Goal: Task Accomplishment & Management: Manage account settings

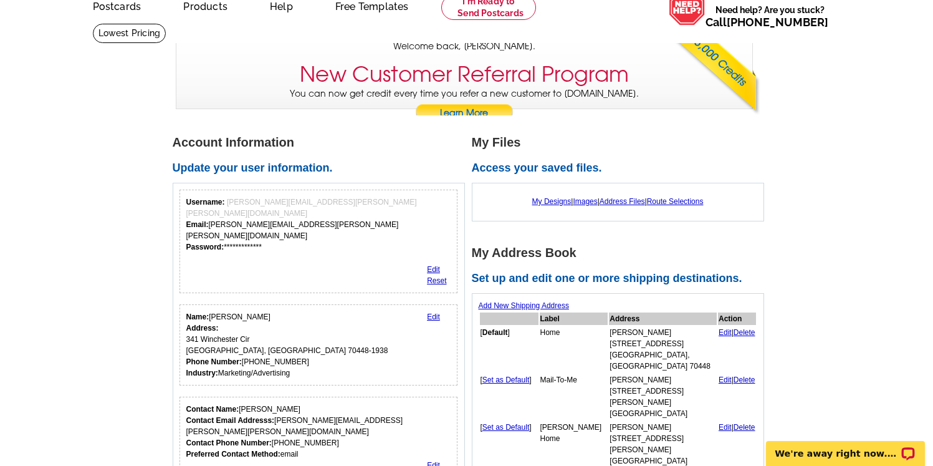
scroll to position [100, 0]
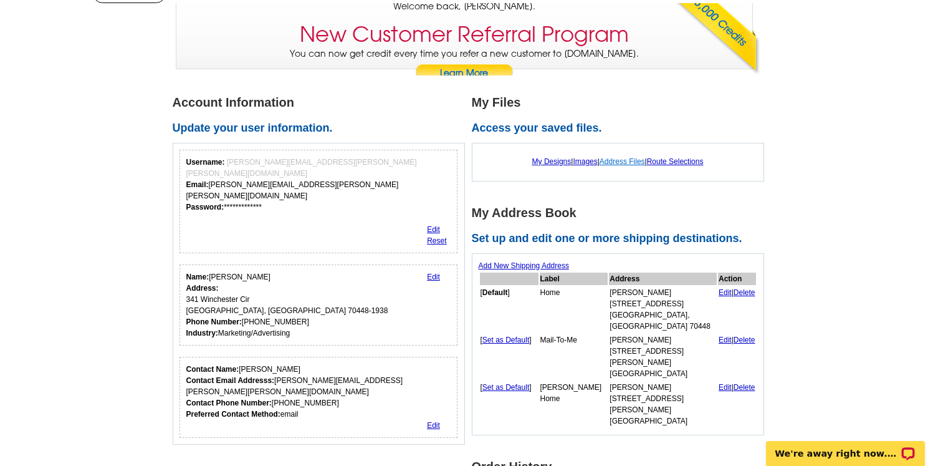
click at [623, 160] on link "Address Files" at bounding box center [623, 161] width 46 height 9
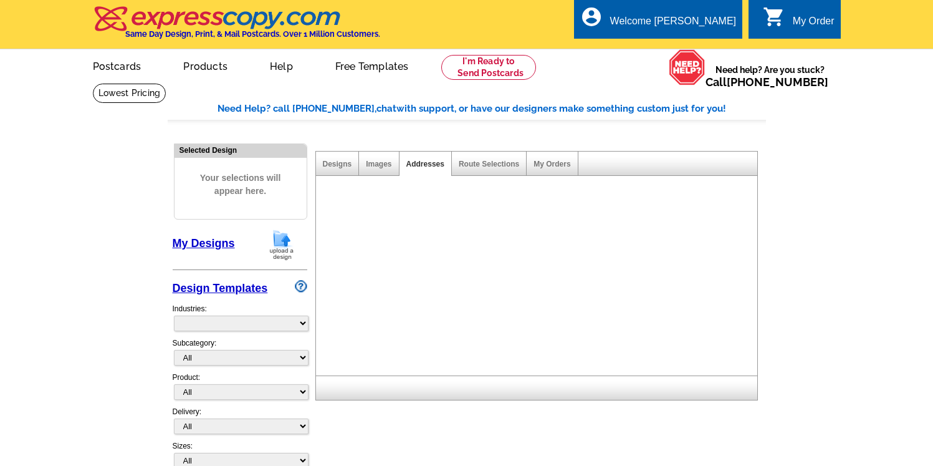
select select "785"
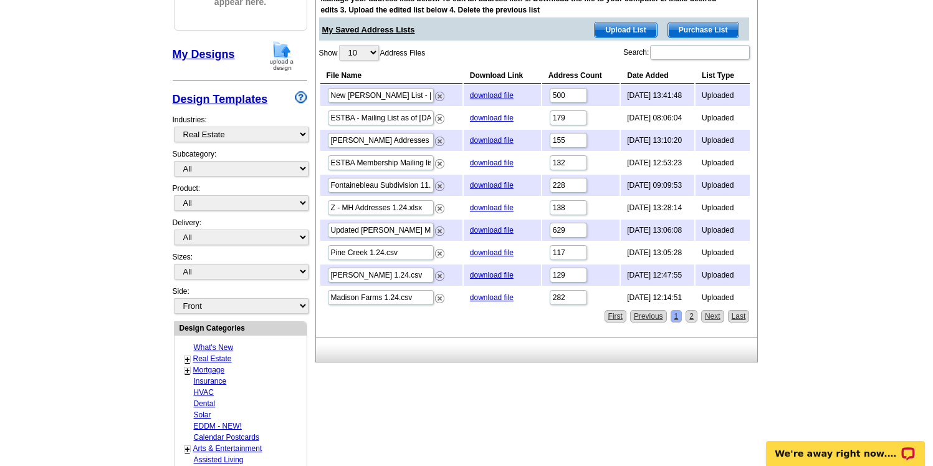
scroll to position [200, 0]
